Goal: Task Accomplishment & Management: Manage account settings

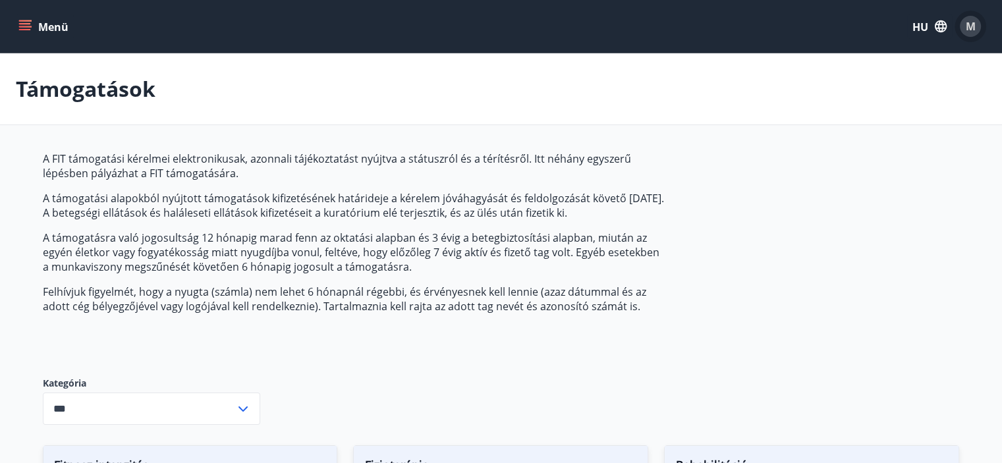
click at [971, 24] on font "M" at bounding box center [971, 26] width 10 height 14
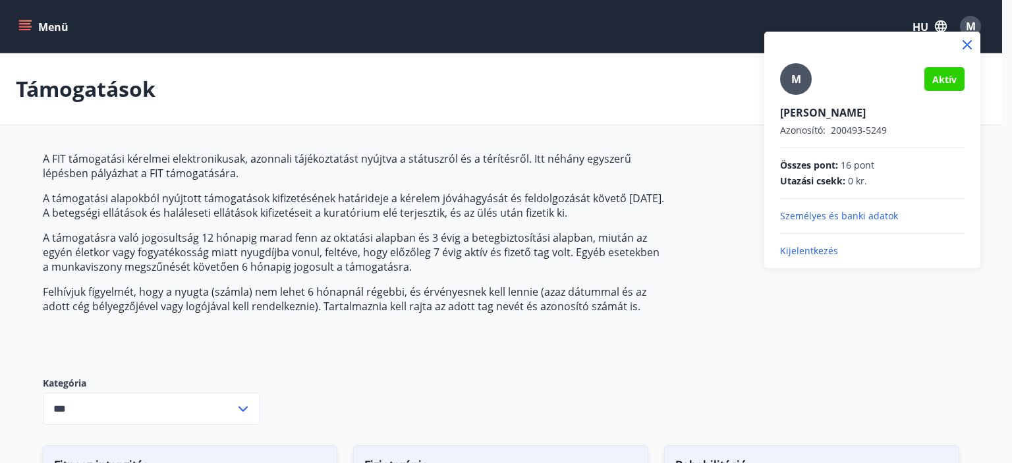
click at [824, 254] on font "Kijelentkezés" at bounding box center [809, 250] width 58 height 13
click at [821, 250] on font "Kijelentkezés" at bounding box center [809, 250] width 58 height 13
click at [813, 253] on font "Kijelentkezés" at bounding box center [809, 250] width 58 height 13
click at [562, 95] on div at bounding box center [506, 231] width 1012 height 463
